Goal: Book appointment/travel/reservation

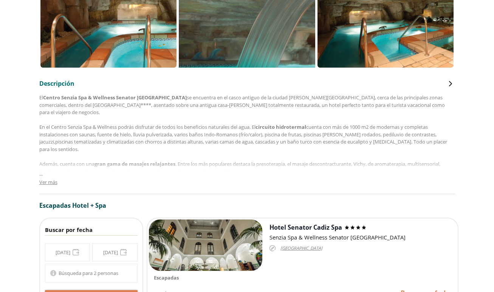
scroll to position [453, 0]
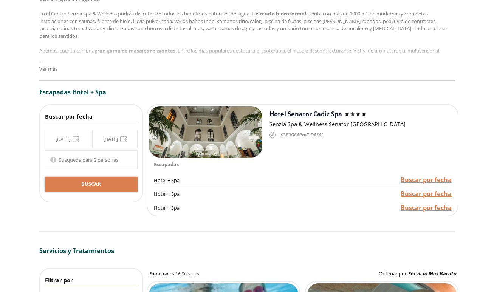
click at [63, 137] on div "**********" at bounding box center [91, 139] width 93 height 18
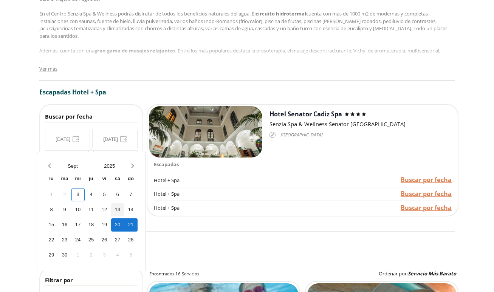
click at [119, 207] on div "13" at bounding box center [117, 209] width 13 height 13
click at [131, 210] on div "14" at bounding box center [130, 209] width 13 height 13
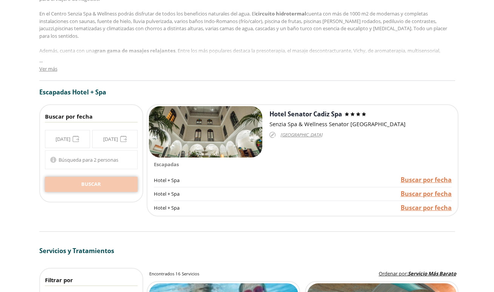
click at [96, 187] on span "Buscar" at bounding box center [91, 185] width 20 height 8
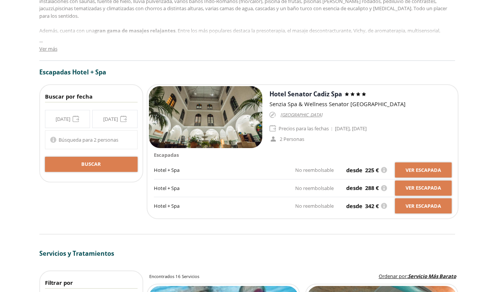
scroll to position [459, 0]
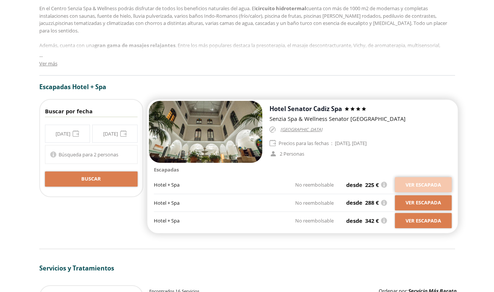
click at [428, 186] on span "Ver escapada" at bounding box center [423, 185] width 36 height 8
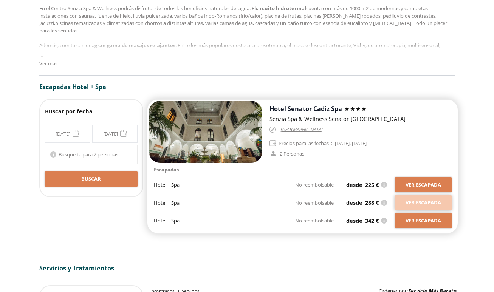
click at [416, 201] on span "Ver escapada" at bounding box center [423, 203] width 36 height 8
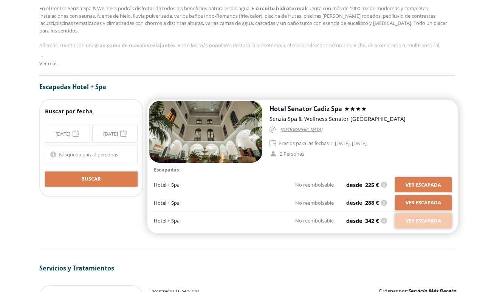
click at [424, 222] on span "Ver escapada" at bounding box center [423, 221] width 36 height 8
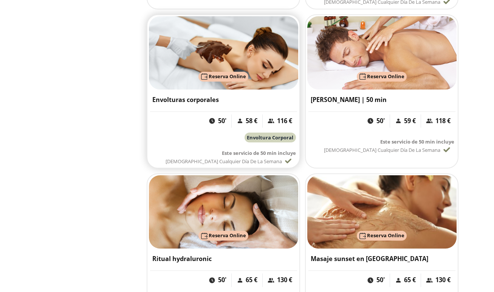
scroll to position [1139, 0]
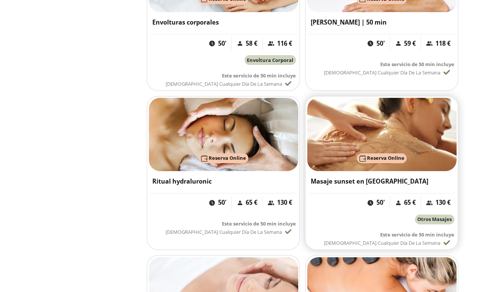
click at [329, 180] on h3 "Masaje sunset en [GEOGRAPHIC_DATA]" at bounding box center [382, 181] width 142 height 9
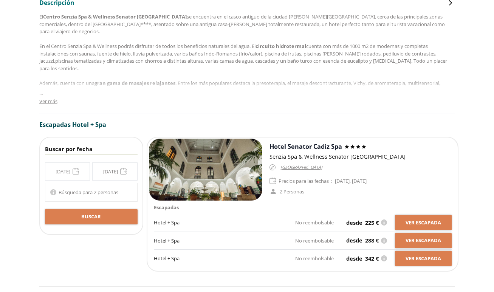
scroll to position [496, 0]
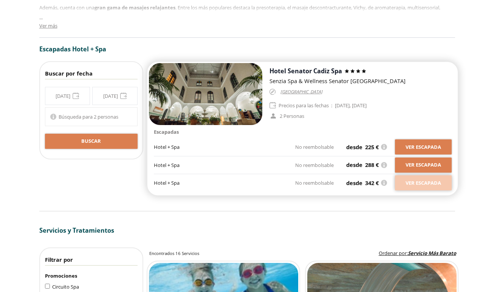
click at [413, 183] on span "Ver escapada" at bounding box center [423, 183] width 36 height 8
